Goal: Task Accomplishment & Management: Manage account settings

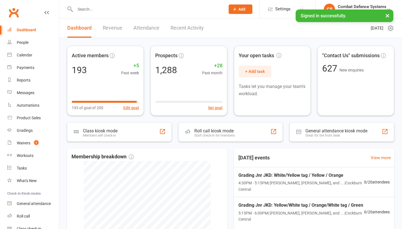
click at [28, 130] on div "Gradings" at bounding box center [25, 130] width 16 height 4
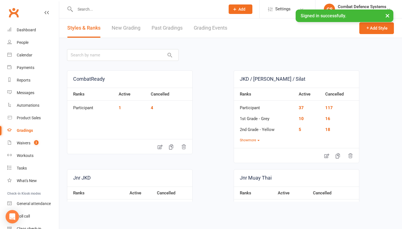
click at [205, 27] on link "Grading Events" at bounding box center [211, 27] width 34 height 19
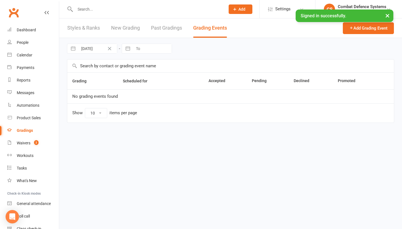
select select "25"
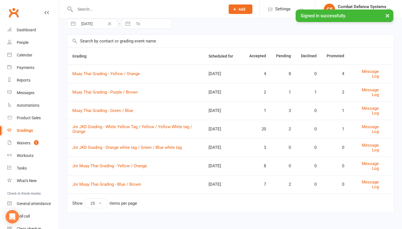
scroll to position [28, 0]
click at [96, 124] on link "Jnr JKD Grading - White Yellow Tag / Yellow / Yellow White tag / Orange" at bounding box center [132, 129] width 120 height 10
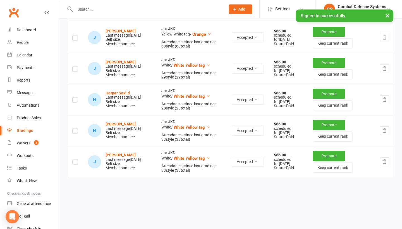
scroll to position [651, 0]
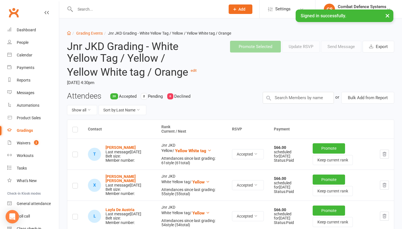
select select "25"
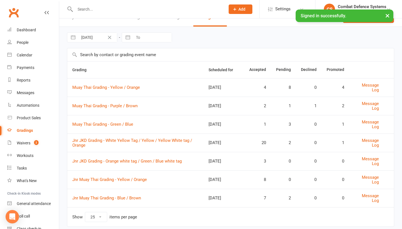
scroll to position [12, 0]
click at [141, 161] on link "Jnr JKD Grading - Orange white tag / Green / Blue white tag" at bounding box center [126, 160] width 109 height 5
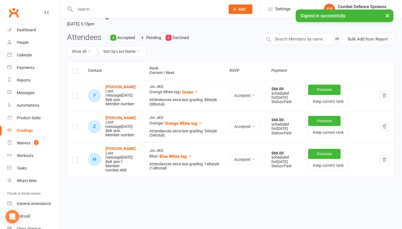
scroll to position [61, 0]
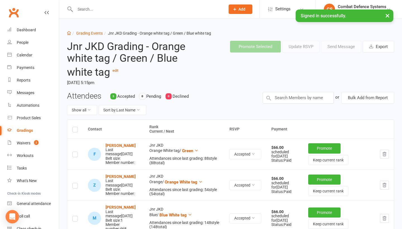
select select "25"
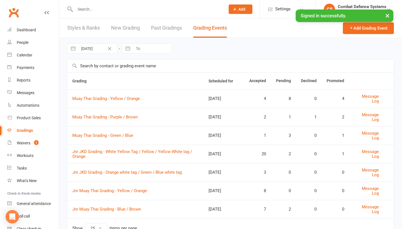
scroll to position [8, 0]
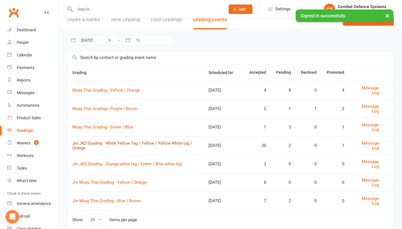
click at [131, 142] on link "Jnr JKD Grading - White Yellow Tag / Yellow / Yellow White tag / Orange" at bounding box center [132, 146] width 120 height 10
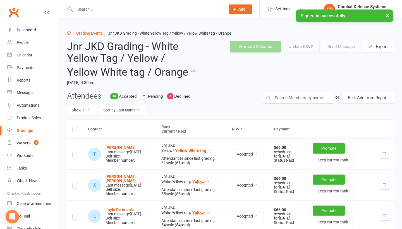
select select "25"
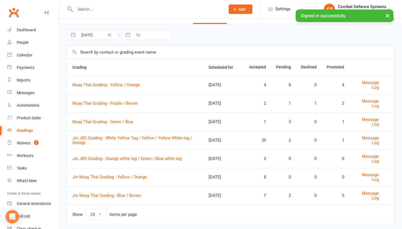
scroll to position [17, 0]
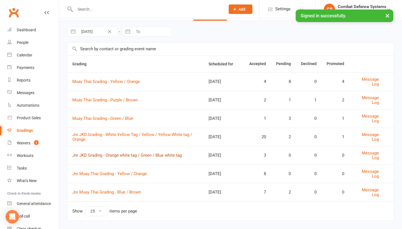
click at [146, 154] on link "Jnr JKD Grading - Orange white tag / Green / Blue white tag" at bounding box center [126, 155] width 109 height 5
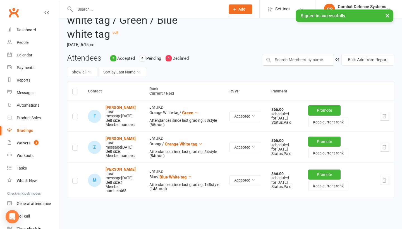
scroll to position [38, 0]
select select "25"
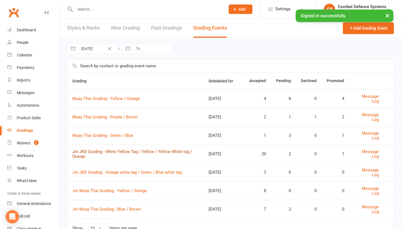
click at [134, 152] on link "Jnr JKD Grading - White Yellow Tag / Yellow / Yellow White tag / Orange" at bounding box center [132, 154] width 120 height 10
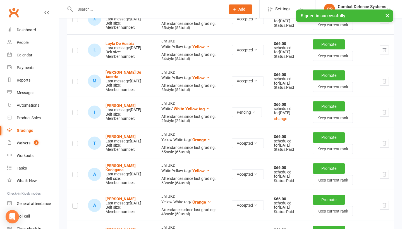
scroll to position [199, 0]
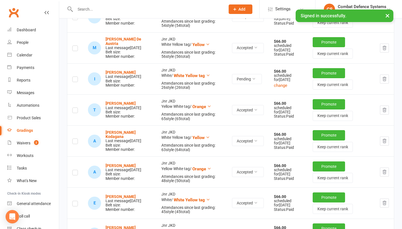
select select "25"
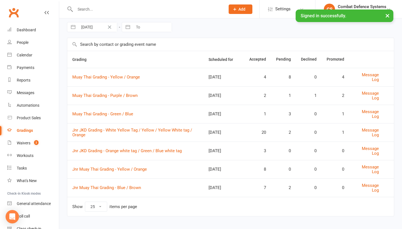
scroll to position [25, 0]
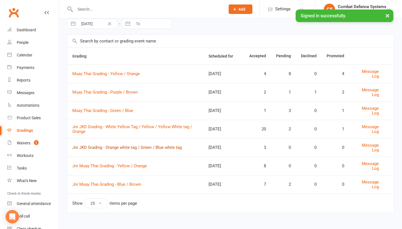
click at [140, 145] on link "Jnr JKD Grading - Orange white tag / Green / Blue white tag" at bounding box center [126, 147] width 109 height 5
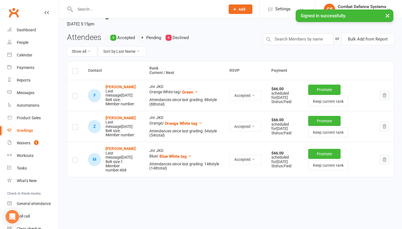
scroll to position [61, 0]
